Goal: Task Accomplishment & Management: Manage account settings

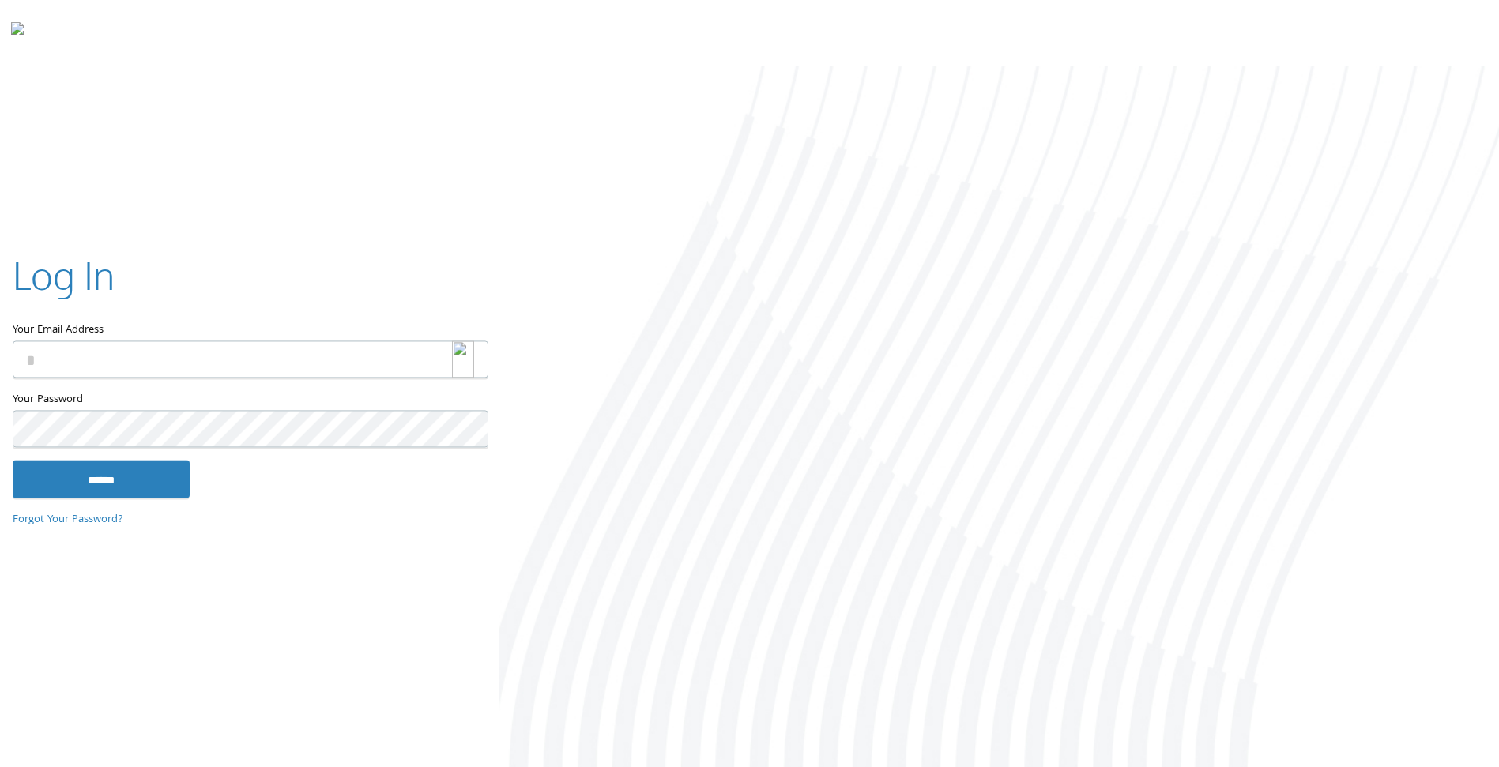
click at [465, 360] on img at bounding box center [463, 359] width 22 height 37
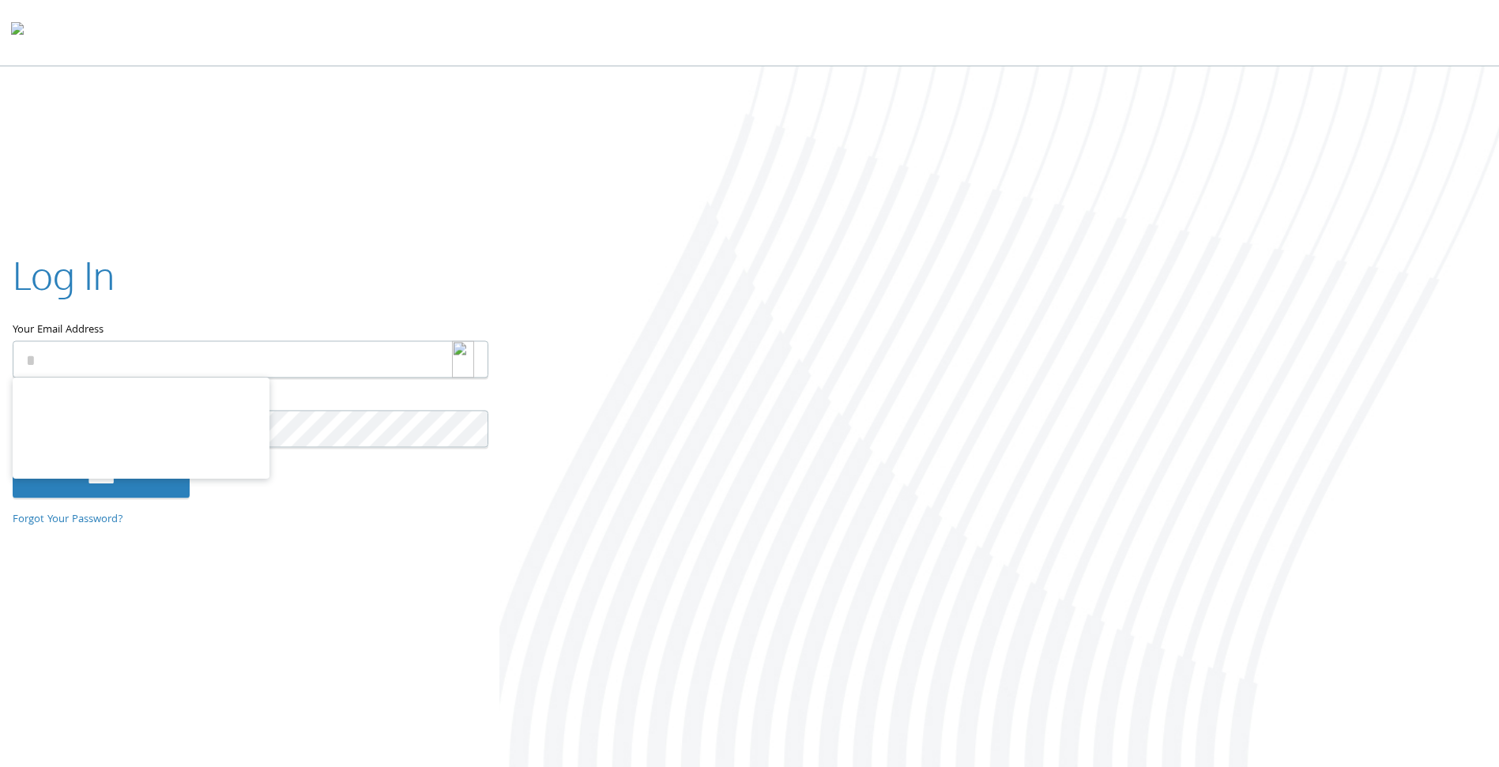
type input "**********"
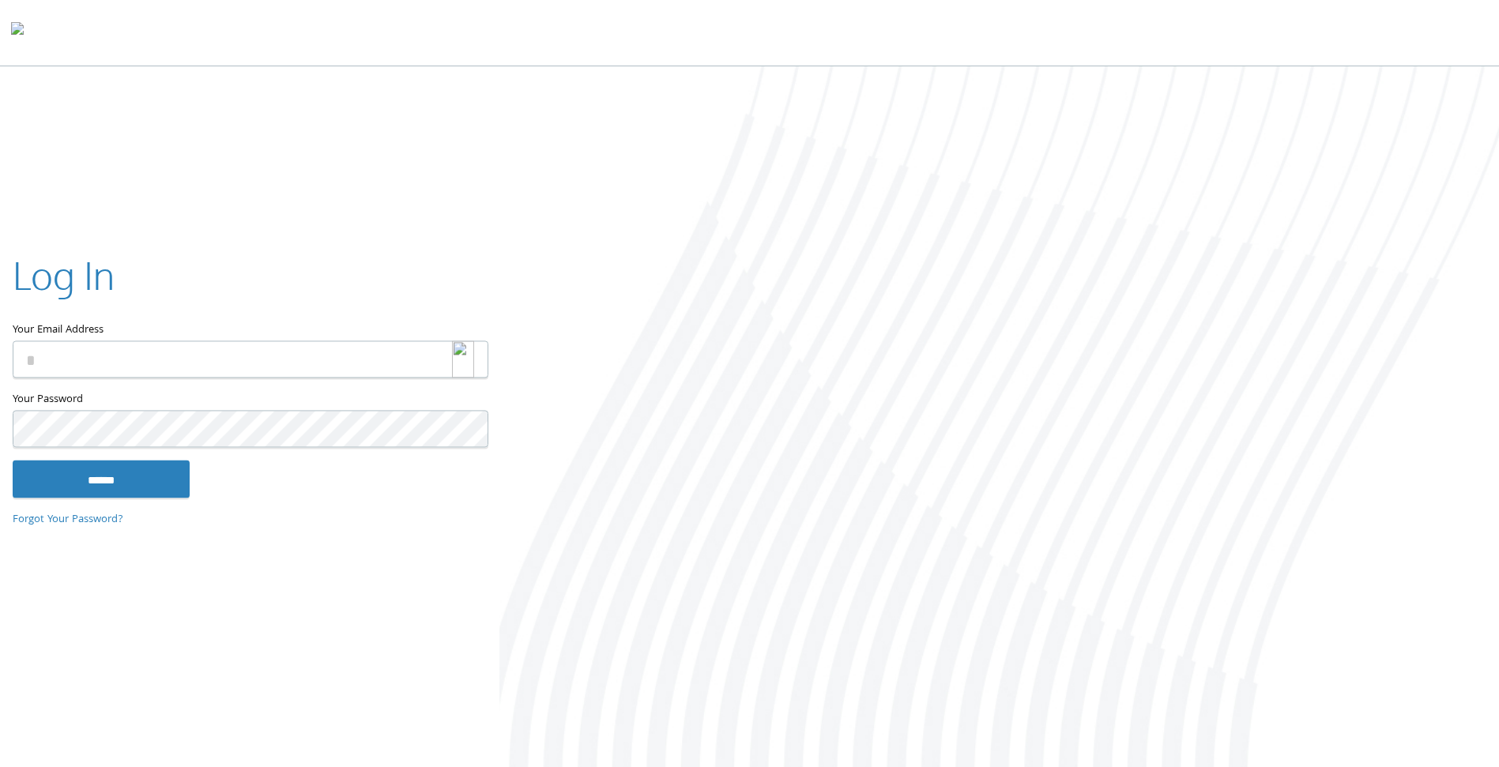
click at [459, 348] on img at bounding box center [463, 359] width 22 height 37
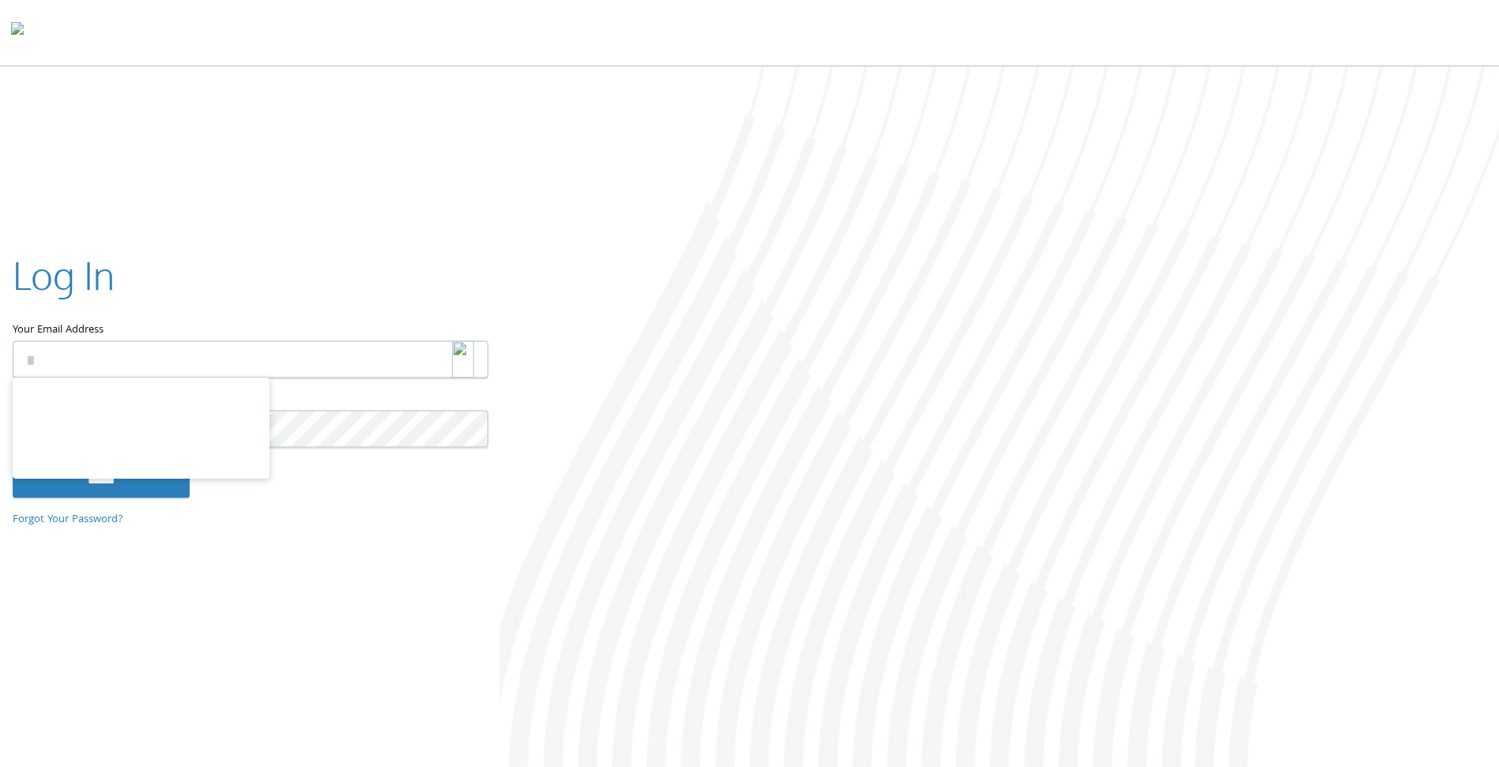
type input "**********"
